Goal: Task Accomplishment & Management: Use online tool/utility

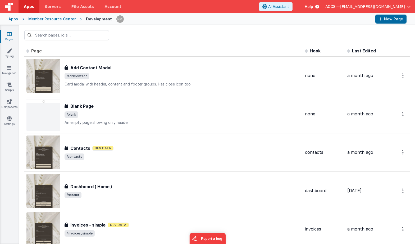
click at [49, 20] on div "Member Resource Center" at bounding box center [51, 18] width 47 height 5
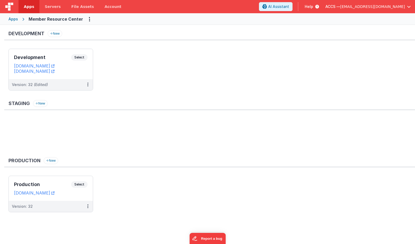
click at [17, 20] on div "Apps" at bounding box center [13, 18] width 10 height 5
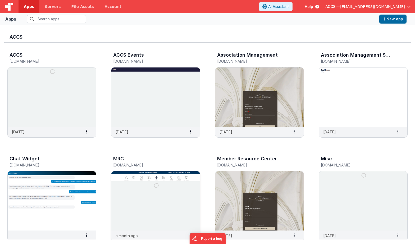
click at [154, 202] on img at bounding box center [155, 200] width 88 height 59
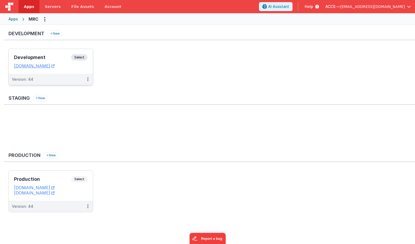
click at [54, 57] on h3 "Development" at bounding box center [42, 57] width 57 height 5
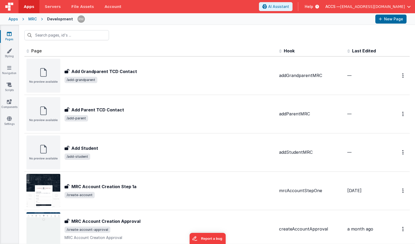
click at [361, 49] on span "Last Edited" at bounding box center [364, 50] width 24 height 5
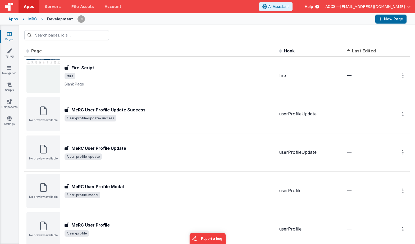
click at [360, 49] on span "Last Edited" at bounding box center [364, 50] width 24 height 5
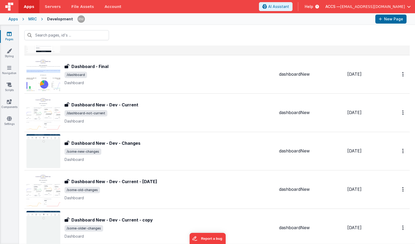
scroll to position [117, 0]
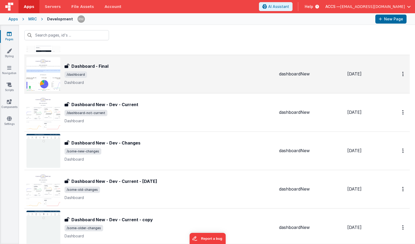
click at [98, 74] on span "/dashboard" at bounding box center [170, 74] width 210 height 6
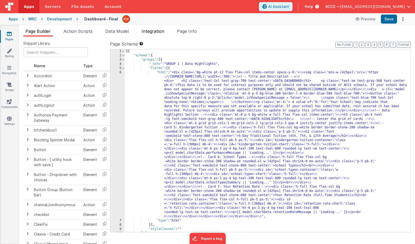
click at [156, 33] on span "Integration" at bounding box center [153, 31] width 23 height 5
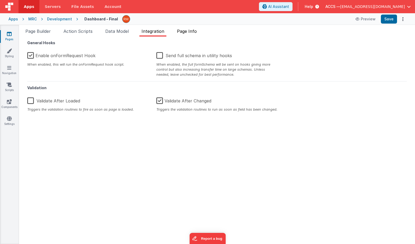
click at [183, 35] on li "Page Info" at bounding box center [187, 32] width 24 height 8
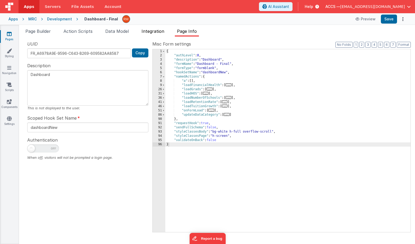
click at [156, 33] on span "Integration" at bounding box center [153, 31] width 23 height 5
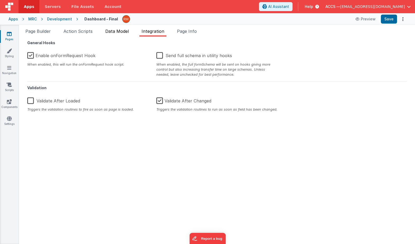
click at [125, 32] on span "Data Model" at bounding box center [117, 31] width 24 height 5
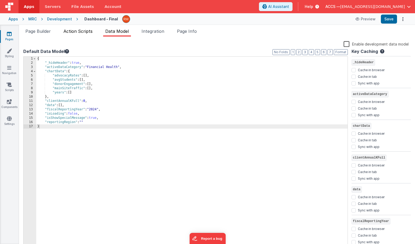
click at [75, 32] on span "Action Scripts" at bounding box center [78, 31] width 29 height 5
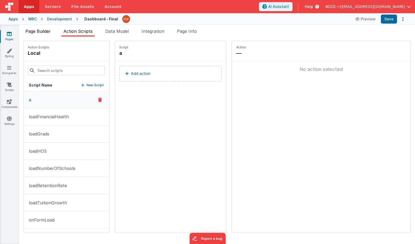
click at [41, 33] on span "Page Builder" at bounding box center [37, 31] width 25 height 5
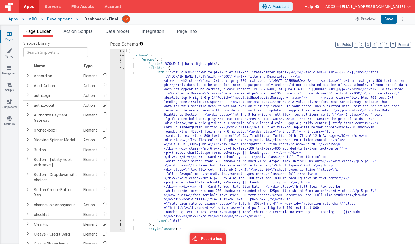
click at [8, 35] on icon at bounding box center [9, 33] width 5 height 5
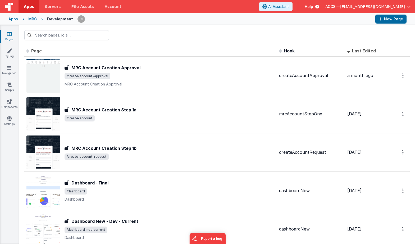
click at [15, 19] on div "Apps" at bounding box center [13, 18] width 10 height 5
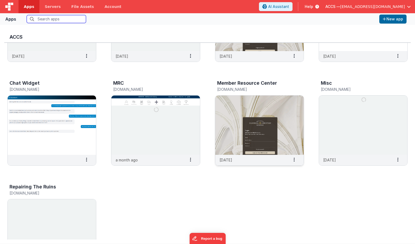
scroll to position [79, 0]
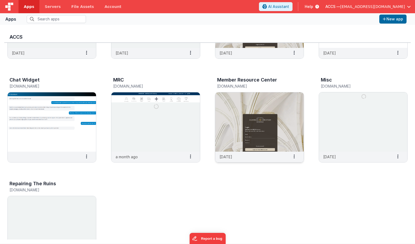
click at [234, 117] on img at bounding box center [259, 121] width 88 height 59
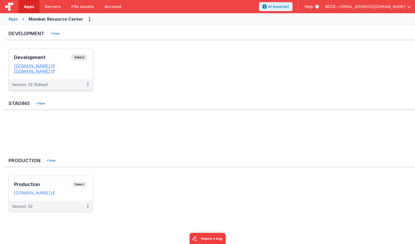
click at [63, 55] on h3 "Development" at bounding box center [42, 57] width 57 height 5
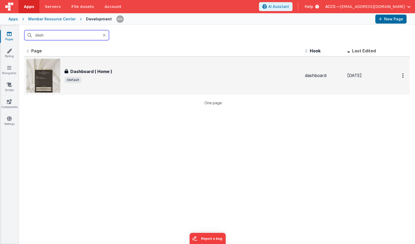
type input "dash"
click at [83, 74] on h3 "Dashboard ( Home )" at bounding box center [91, 71] width 42 height 6
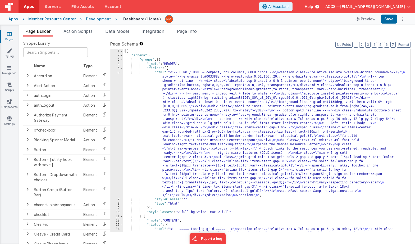
click at [156, 19] on div "Dashboard ( Home ) Preview Save" at bounding box center [262, 19] width 290 height 9
click at [153, 20] on h4 "Dashboard ( Home )" at bounding box center [142, 19] width 38 height 4
click at [131, 21] on div "Dashboard ( Home ) Preview Save" at bounding box center [262, 19] width 290 height 9
click at [129, 19] on h4 "Dashboard ( Home )" at bounding box center [142, 19] width 38 height 4
click at [181, 33] on span "Page Info" at bounding box center [187, 31] width 20 height 5
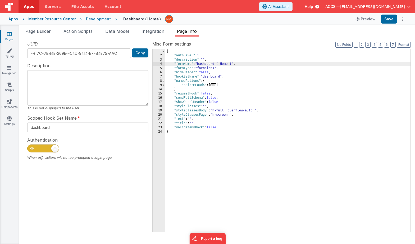
click at [222, 64] on div "{ "authLevel" : 1 , "description" : "" , "formName" : "Dashboard ( Home )" , "f…" at bounding box center [287, 144] width 245 height 191
click at [210, 64] on div "{ "authLevel" : 1 , "description" : "" , "formName" : "Home )" , "formType" : "…" at bounding box center [287, 144] width 245 height 191
click at [387, 19] on button "Save" at bounding box center [389, 19] width 16 height 9
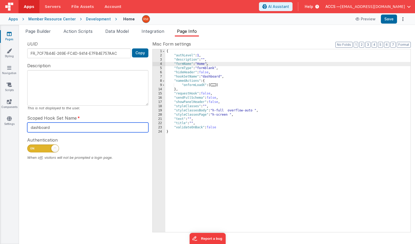
click at [71, 128] on input "dashboard" at bounding box center [87, 128] width 121 height 10
drag, startPoint x: 75, startPoint y: 128, endPoint x: -26, endPoint y: 115, distance: 101.9
click at [0, 115] on html "Apps Servers File Assets Account Some FUTURE Slot AI Assistant Help ACCS — [EMA…" at bounding box center [207, 122] width 415 height 244
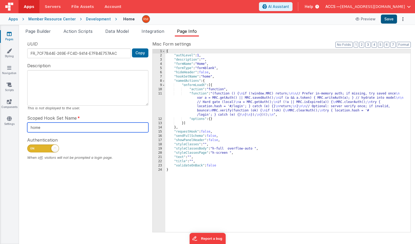
type input "home"
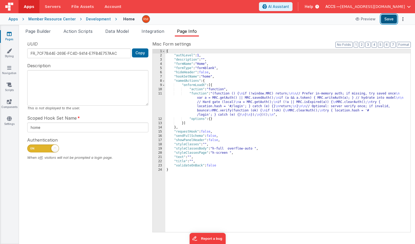
click at [387, 20] on button "Save" at bounding box center [389, 19] width 16 height 9
click at [10, 34] on icon at bounding box center [9, 33] width 5 height 5
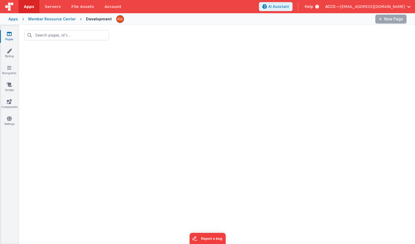
type input "dash"
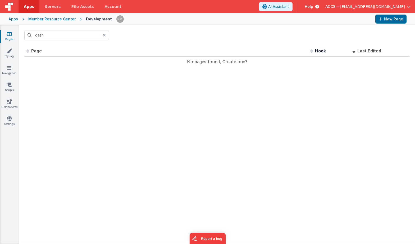
click at [105, 35] on icon at bounding box center [104, 35] width 3 height 4
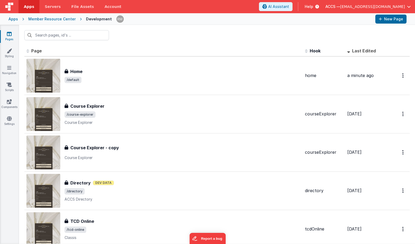
click at [363, 53] on span "Last Edited" at bounding box center [364, 50] width 24 height 5
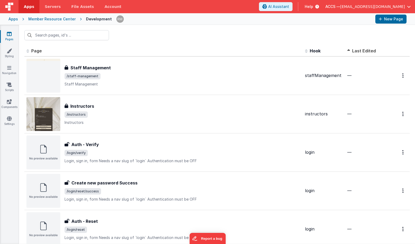
click at [363, 48] on th "Last Edited" at bounding box center [366, 51] width 42 height 11
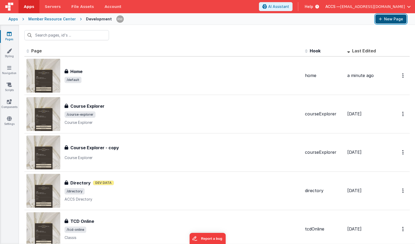
click at [388, 20] on button "New Page" at bounding box center [390, 19] width 31 height 9
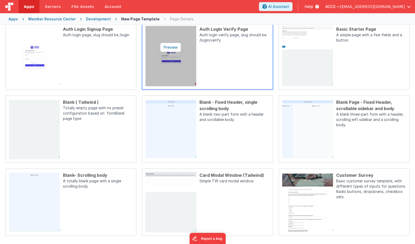
scroll to position [131, 0]
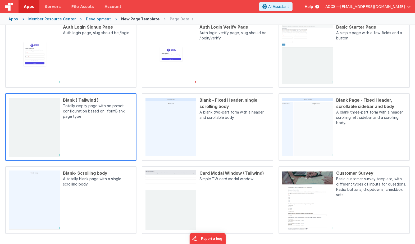
click at [98, 145] on div "Blank ( Tailwind ) Totally empty page with no preset configuration based on `fo…" at bounding box center [96, 127] width 73 height 60
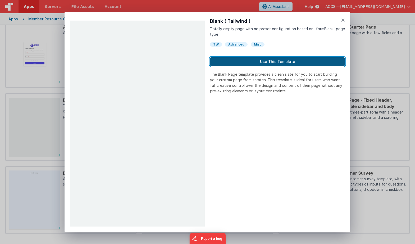
click at [241, 62] on button "Use This Template" at bounding box center [277, 61] width 135 height 9
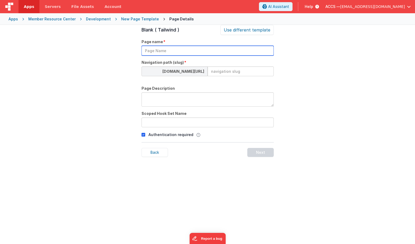
click at [184, 54] on input "text" at bounding box center [208, 51] width 132 height 10
click at [160, 52] on input "Insights Dashboard" at bounding box center [208, 51] width 132 height 10
drag, startPoint x: 189, startPoint y: 52, endPoint x: 97, endPoint y: 51, distance: 92.3
click at [97, 51] on div "Page Details Preview Auth Login Forgot Page Auth login page, slug should be /lo…" at bounding box center [207, 147] width 415 height 244
type input "Insights-Dashboard"
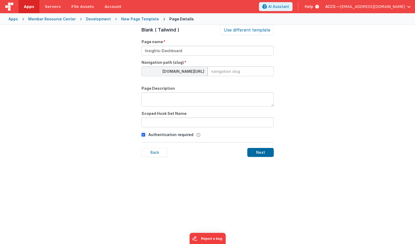
click at [214, 69] on input at bounding box center [241, 71] width 66 height 10
paste input "Insights-Dashboard"
type input "insights-dashboard"
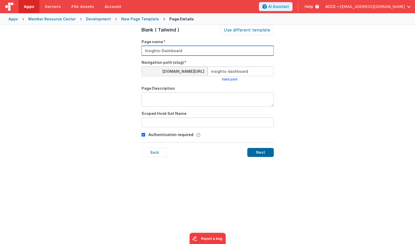
click at [160, 52] on input "Insights-Dashboard" at bounding box center [208, 51] width 132 height 10
type input "Insights Dashboard"
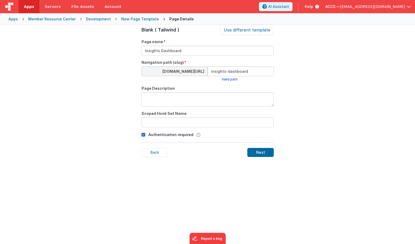
click at [161, 100] on textarea at bounding box center [208, 99] width 132 height 14
paste textarea "Insights-Dashboard"
click at [160, 98] on textarea "Insights-Dashboard" at bounding box center [208, 99] width 132 height 14
type textarea "Insights Dashboard"
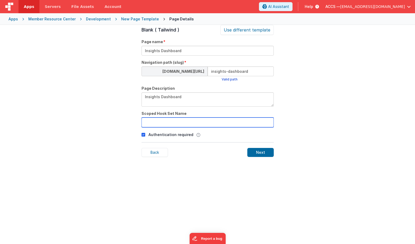
click at [153, 123] on input "text" at bounding box center [208, 122] width 132 height 10
paste input "Insights-Dashboard"
click at [146, 122] on input "Insights-Dashboard" at bounding box center [208, 122] width 132 height 10
click at [160, 122] on input "insights-Dashboard" at bounding box center [208, 122] width 132 height 10
click at [186, 124] on input "insightsDashboard" at bounding box center [208, 122] width 132 height 10
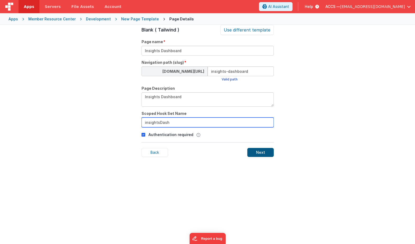
type input "insightsDash"
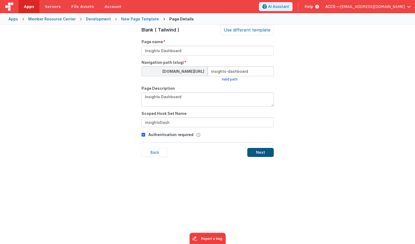
click at [253, 151] on div "Next" at bounding box center [260, 152] width 26 height 9
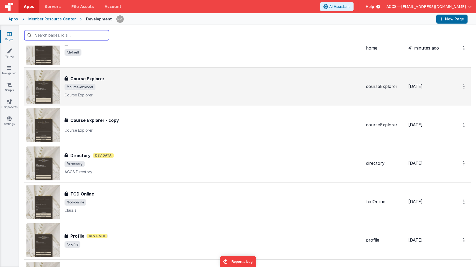
scroll to position [31, 0]
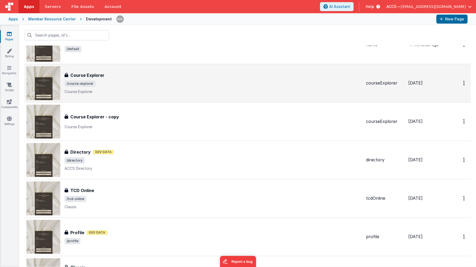
click at [101, 85] on span "/course-explorer" at bounding box center [213, 83] width 297 height 6
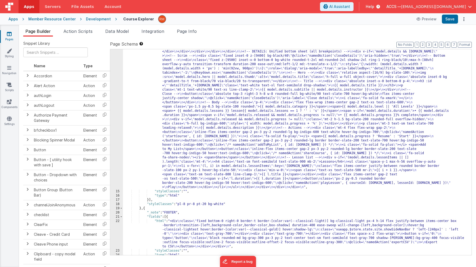
scroll to position [352, 0]
click at [194, 30] on span "Page Info" at bounding box center [187, 31] width 20 height 5
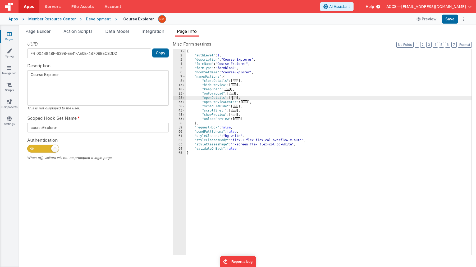
click at [236, 98] on span "..." at bounding box center [234, 97] width 6 height 3
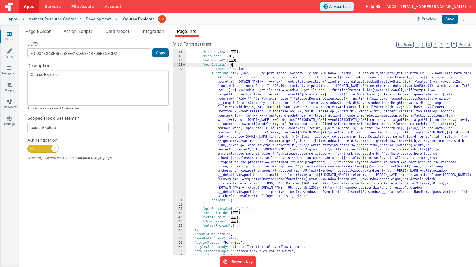
scroll to position [0, 0]
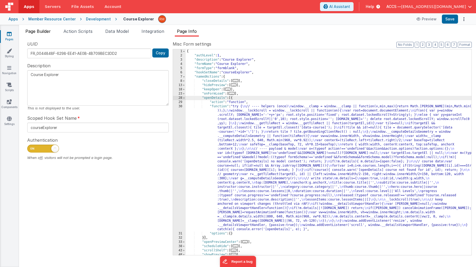
click at [37, 33] on span "Page Builder" at bounding box center [37, 31] width 25 height 5
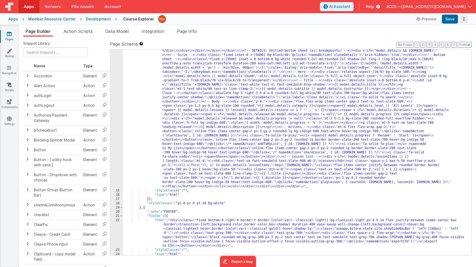
click at [415, 18] on button "Options" at bounding box center [463, 18] width 7 height 7
click at [360, 38] on button at bounding box center [238, 133] width 476 height 267
